Goal: Task Accomplishment & Management: Use online tool/utility

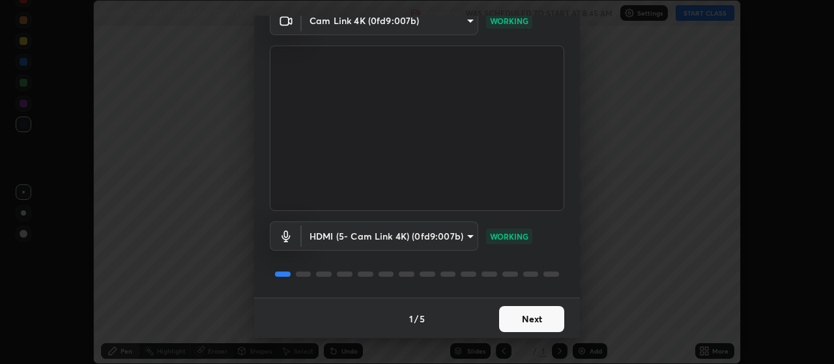
scroll to position [63, 0]
click at [533, 325] on button "Next" at bounding box center [531, 318] width 65 height 26
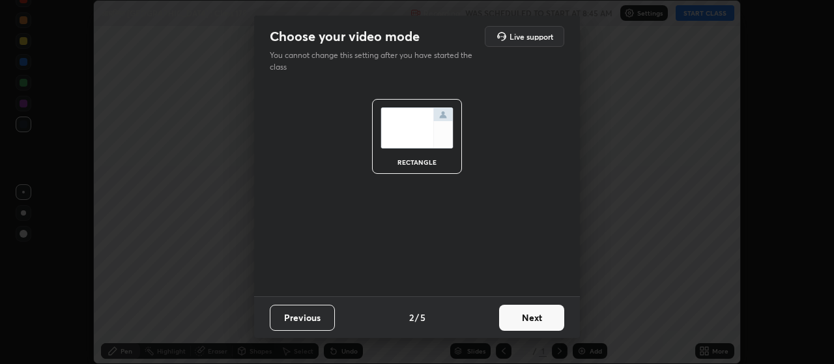
click at [537, 319] on button "Next" at bounding box center [531, 318] width 65 height 26
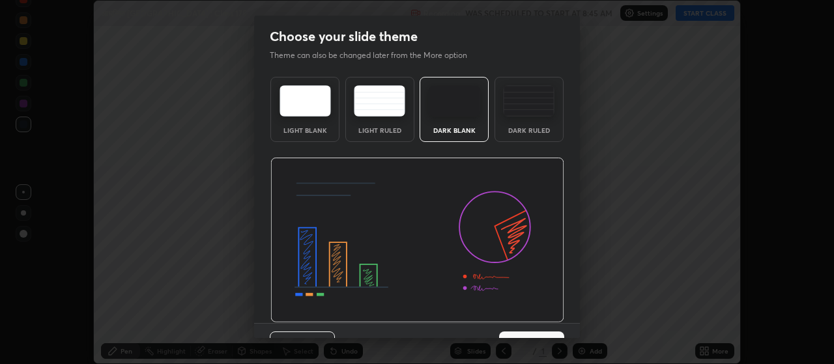
scroll to position [8, 0]
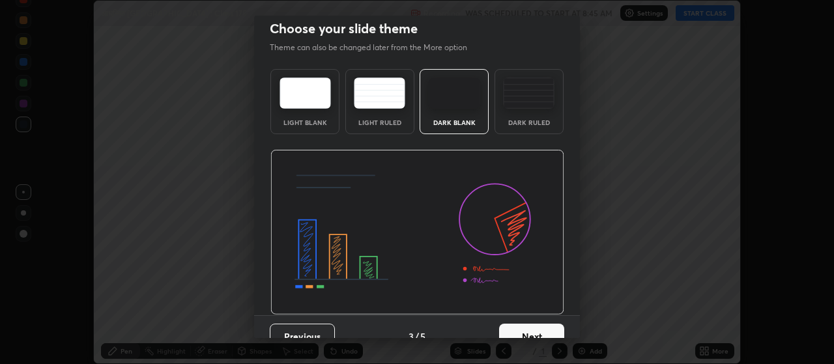
click at [537, 332] on button "Next" at bounding box center [531, 337] width 65 height 26
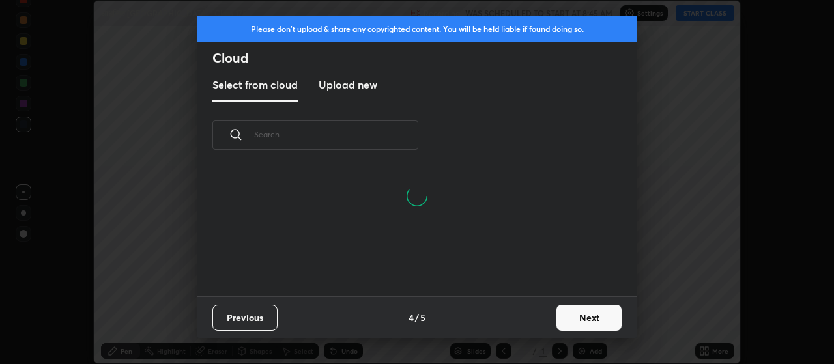
scroll to position [65, 418]
click at [571, 316] on button "Next" at bounding box center [588, 318] width 65 height 26
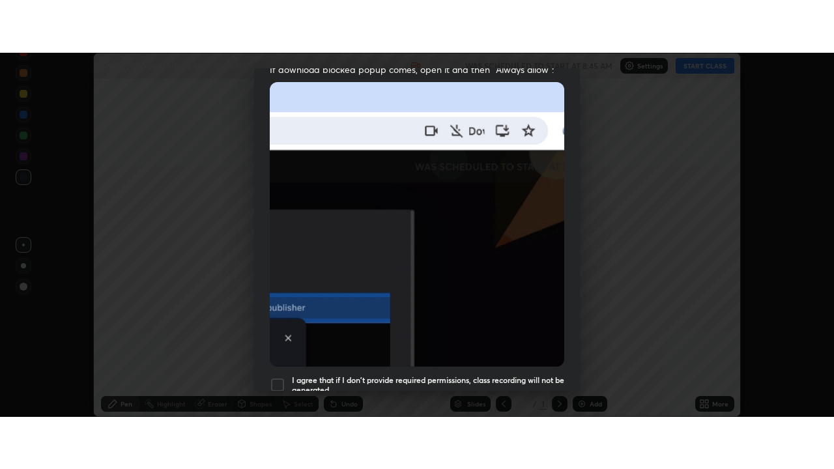
scroll to position [329, 0]
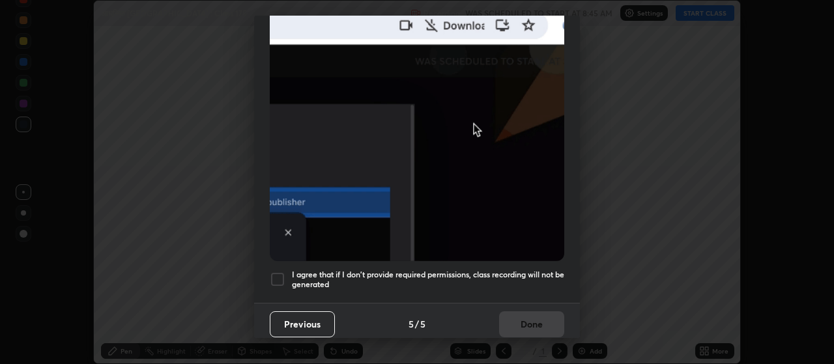
click at [276, 272] on div at bounding box center [278, 280] width 16 height 16
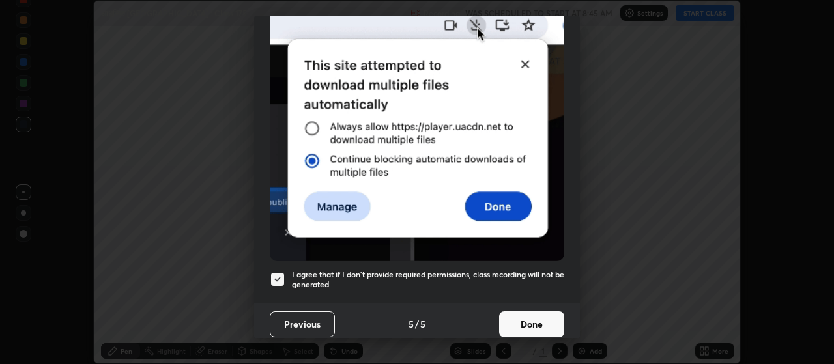
click at [522, 315] on button "Done" at bounding box center [531, 324] width 65 height 26
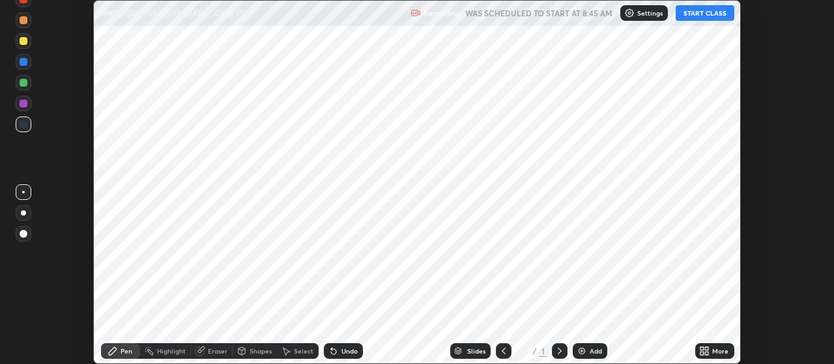
click at [709, 352] on icon at bounding box center [706, 353] width 3 height 3
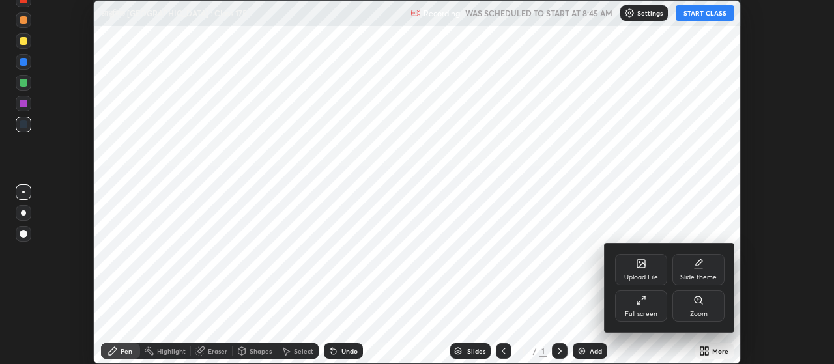
click at [653, 308] on div "Full screen" at bounding box center [641, 306] width 52 height 31
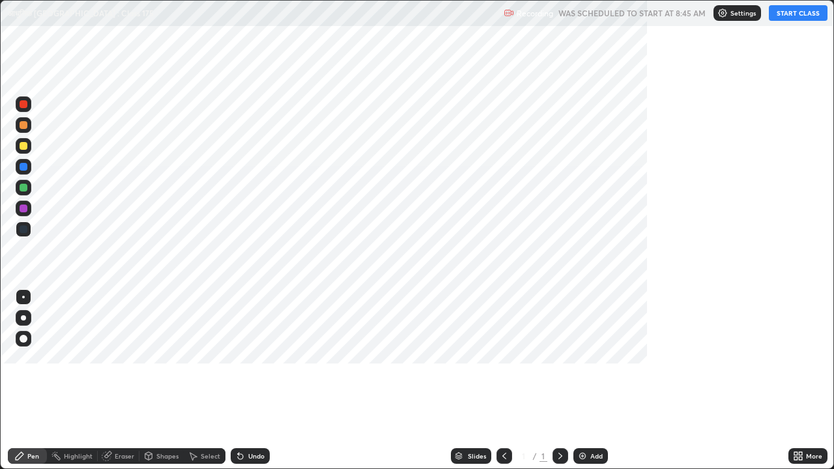
scroll to position [469, 834]
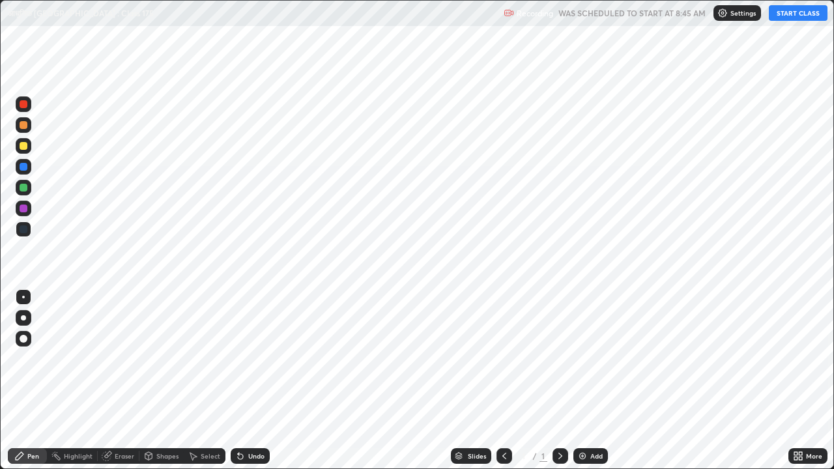
click at [596, 363] on div "Add" at bounding box center [596, 456] width 12 height 7
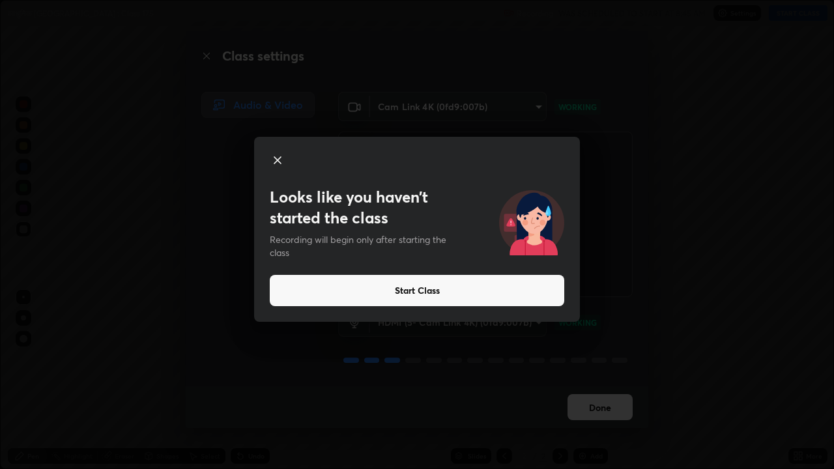
click at [408, 291] on button "Start Class" at bounding box center [417, 290] width 294 height 31
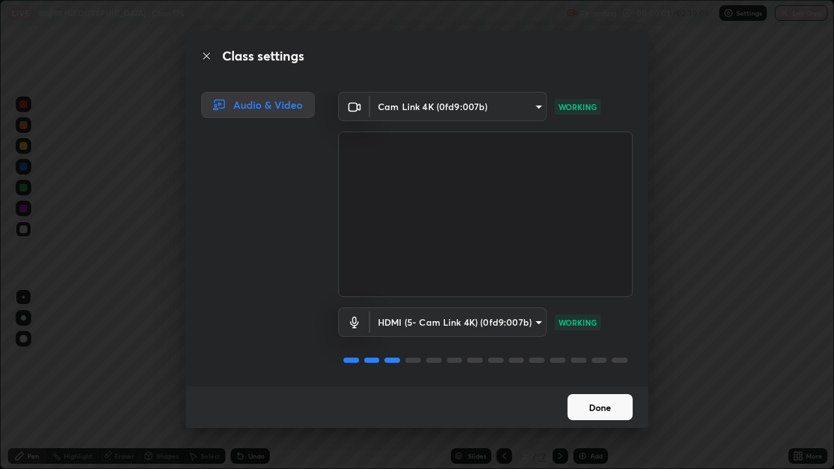
click at [590, 363] on button "Done" at bounding box center [599, 407] width 65 height 26
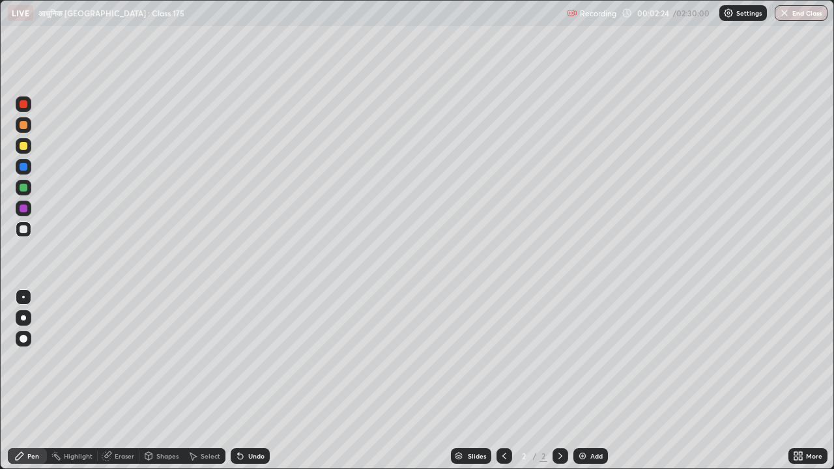
click at [25, 147] on div at bounding box center [24, 146] width 8 height 8
click at [25, 320] on div at bounding box center [23, 317] width 5 height 5
click at [129, 363] on div "Eraser" at bounding box center [125, 456] width 20 height 7
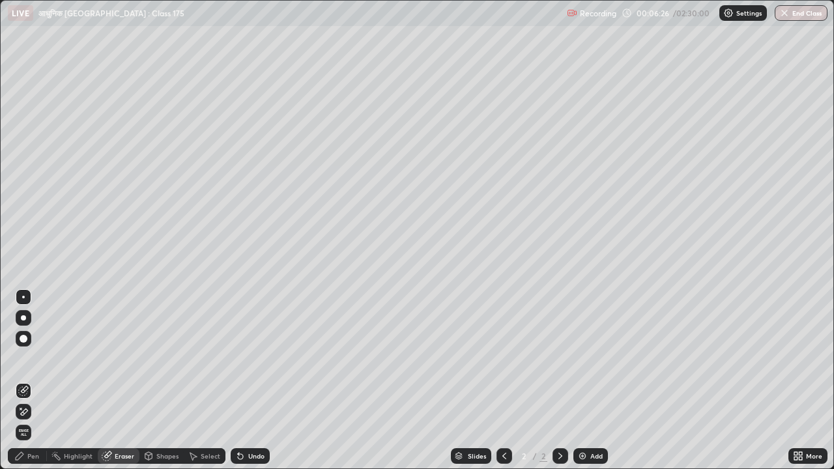
click at [31, 363] on div "Pen" at bounding box center [27, 456] width 39 height 16
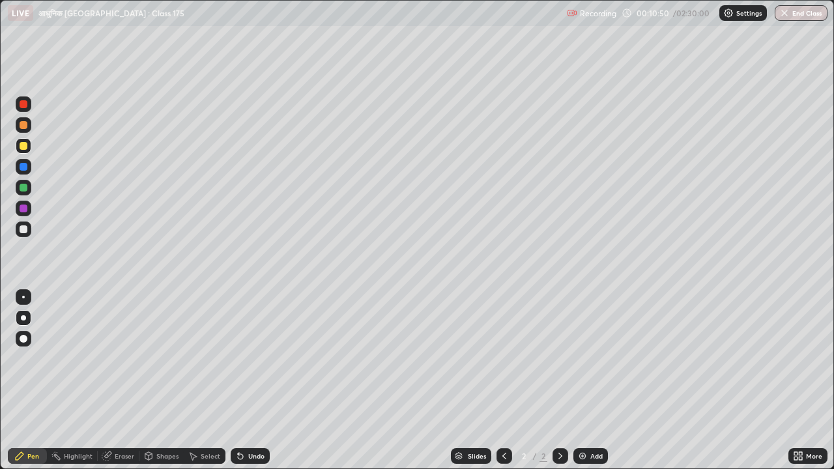
click at [596, 363] on div "Add" at bounding box center [596, 456] width 12 height 7
